Goal: Check status: Check status

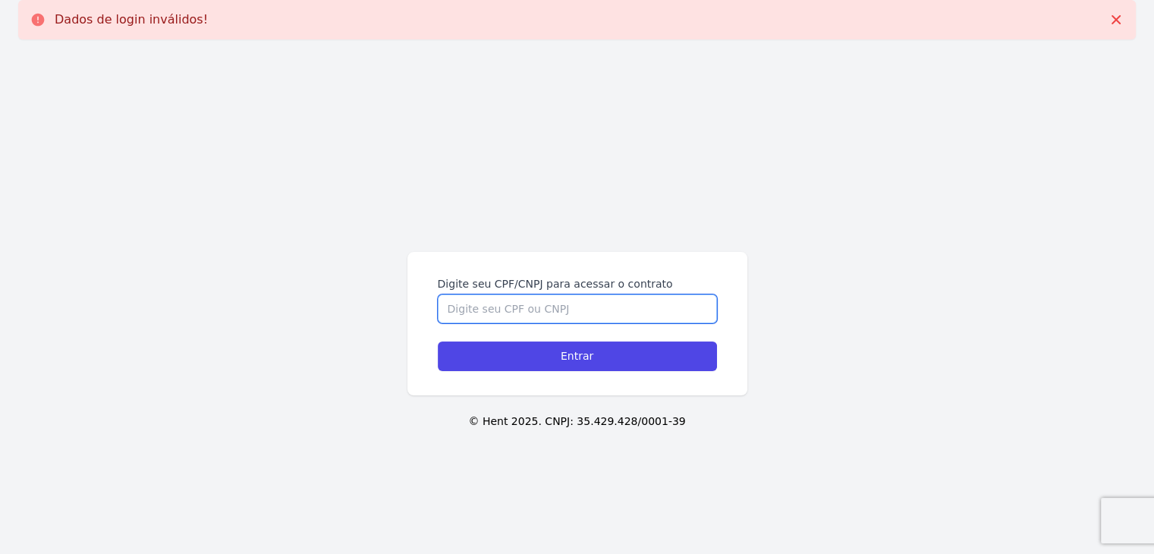
click at [492, 304] on input "Digite seu CPF/CNPJ para acessar o contrato" at bounding box center [577, 308] width 279 height 29
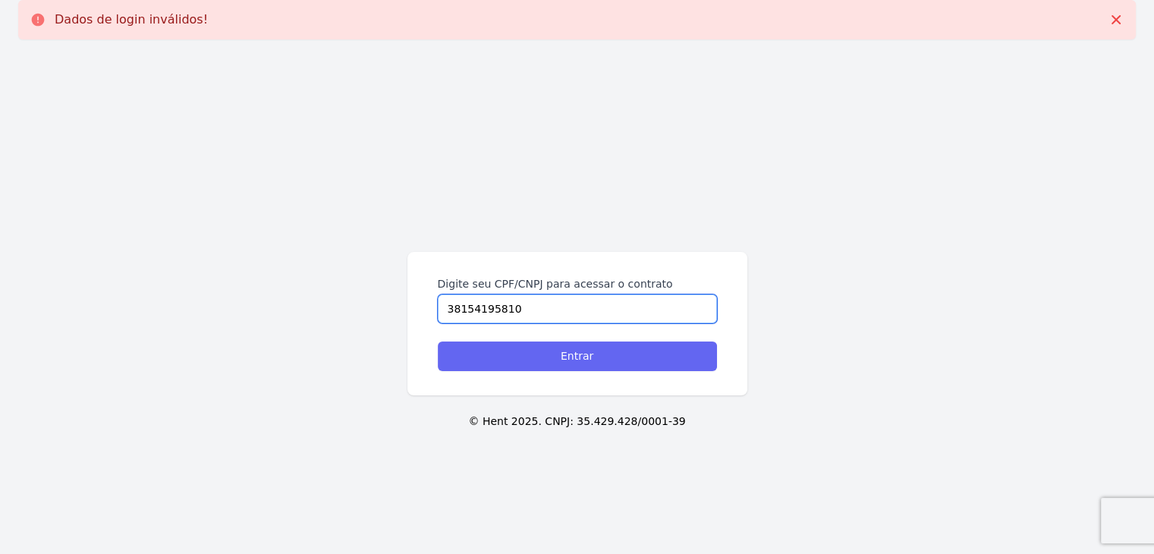
type input "38154195810"
click at [506, 357] on input "Entrar" at bounding box center [577, 356] width 279 height 30
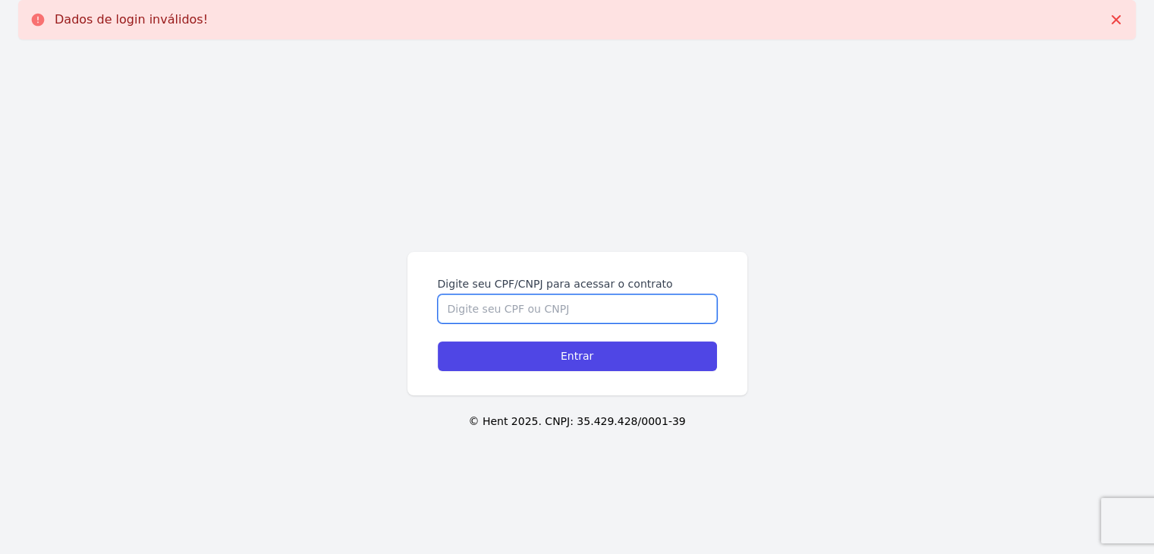
click at [551, 312] on input "Digite seu CPF/CNPJ para acessar o contrato" at bounding box center [577, 308] width 279 height 29
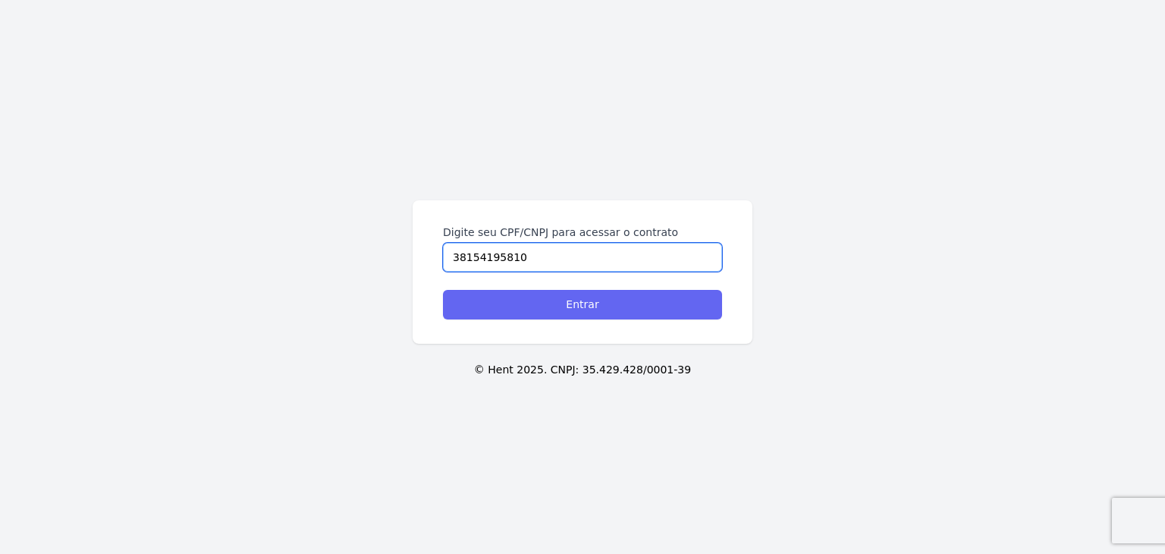
type input "38154195810"
click at [558, 301] on input "Entrar" at bounding box center [582, 305] width 279 height 30
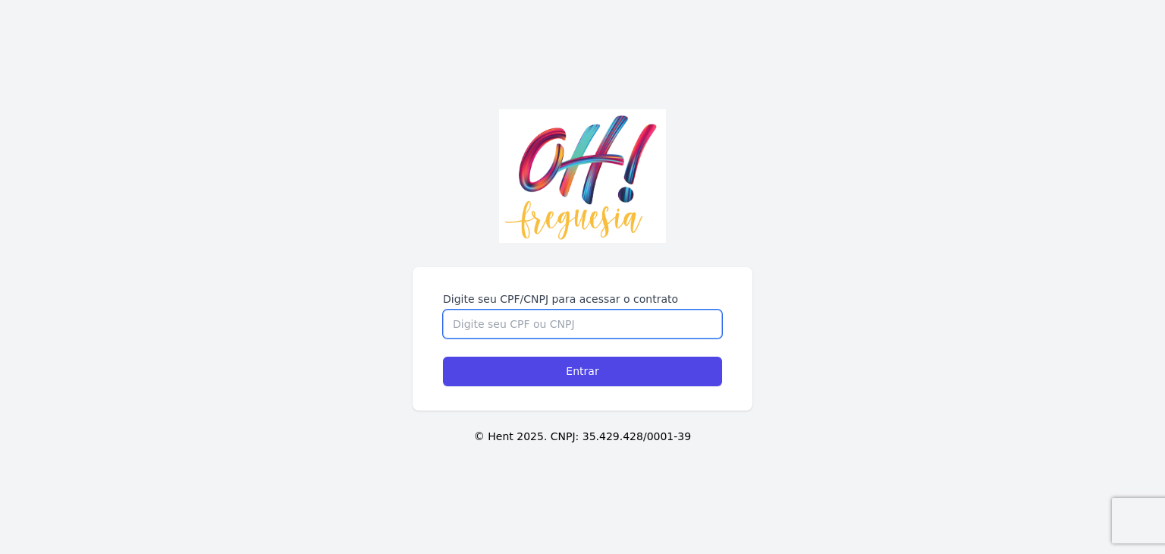
click at [643, 316] on input "Digite seu CPF/CNPJ para acessar o contrato" at bounding box center [582, 323] width 279 height 29
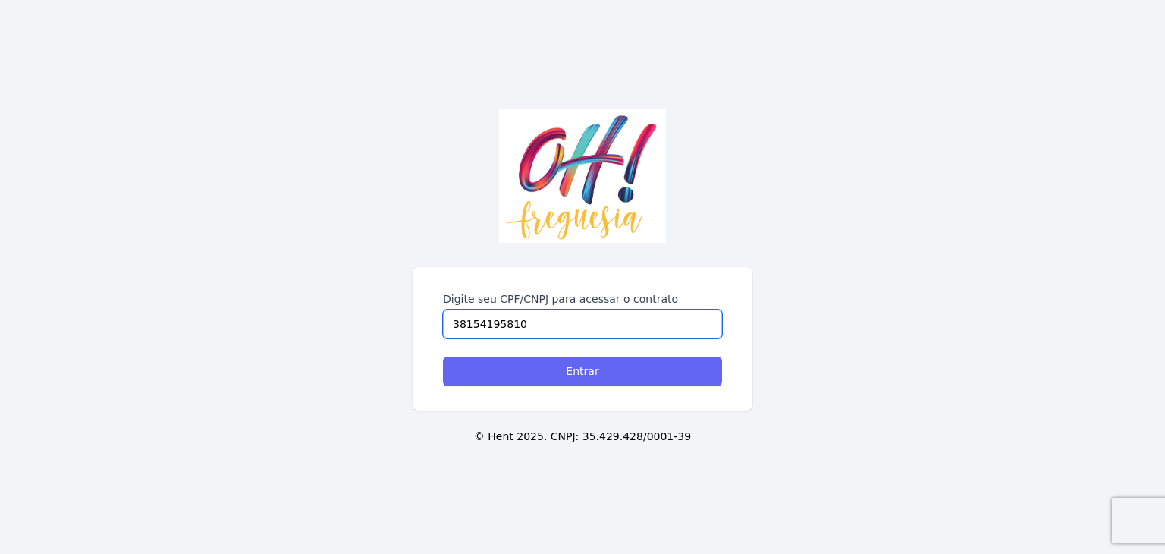
type input "38154195810"
click at [619, 374] on input "Entrar" at bounding box center [582, 372] width 279 height 30
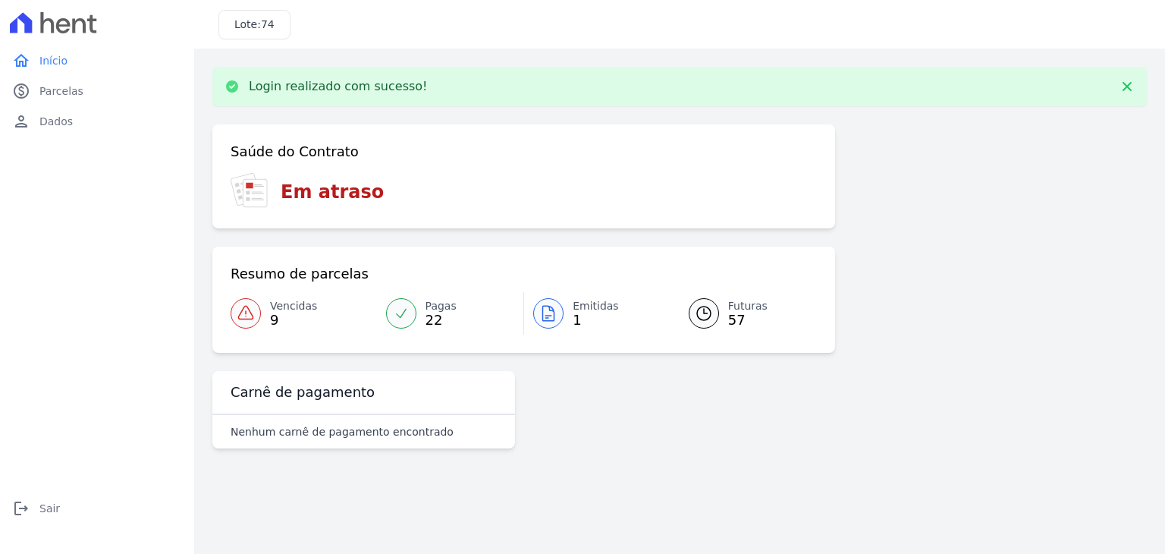
click at [275, 303] on span "Vencidas" at bounding box center [293, 306] width 47 height 16
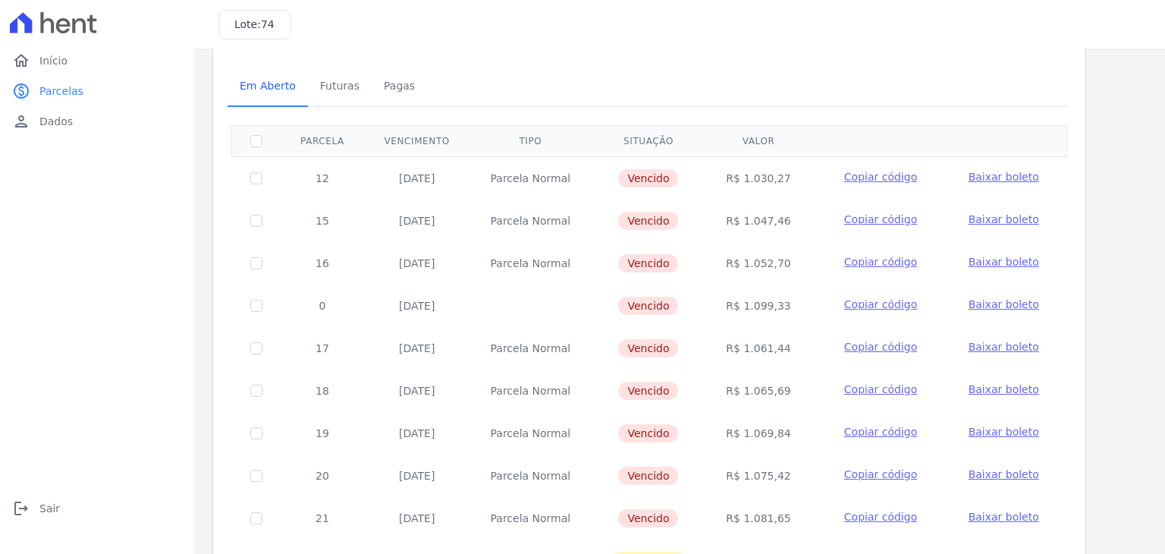
scroll to position [20, 0]
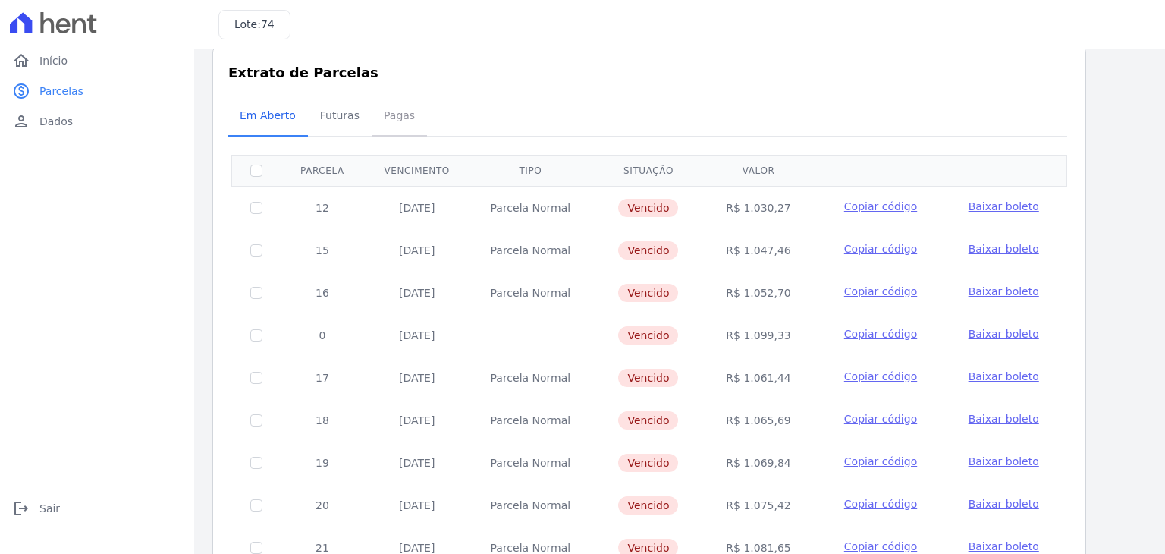
click at [385, 113] on span "Pagas" at bounding box center [399, 115] width 49 height 30
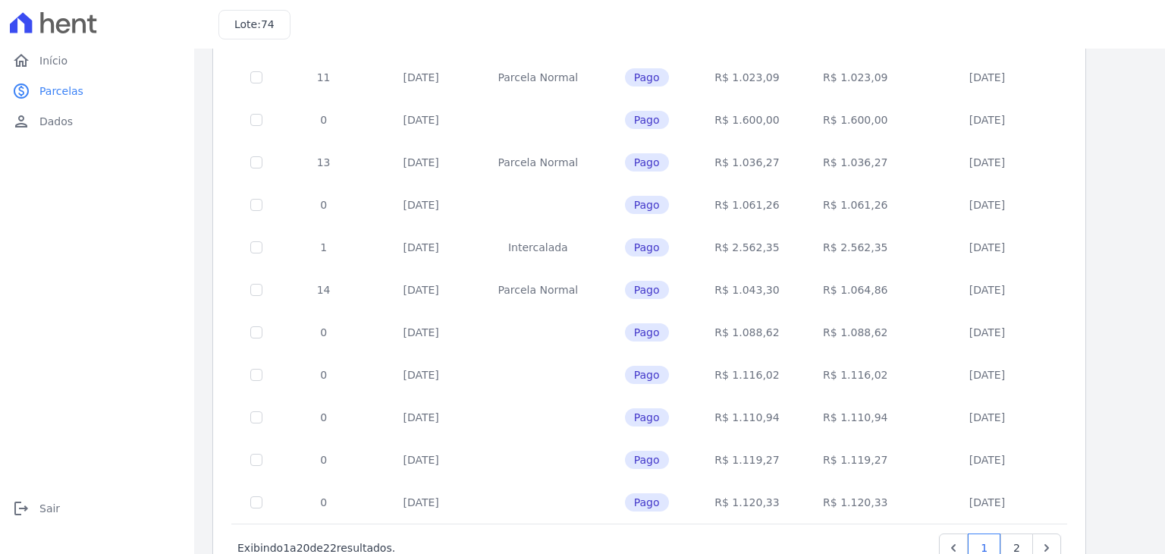
scroll to position [536, 0]
